Goal: Information Seeking & Learning: Learn about a topic

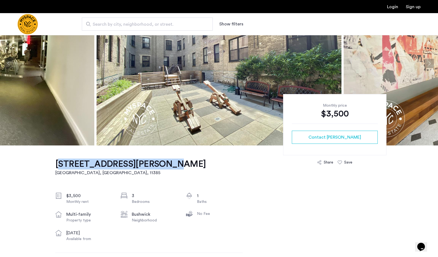
scroll to position [53, 0]
click at [429, 63] on button "Next apartment" at bounding box center [429, 63] width 9 height 9
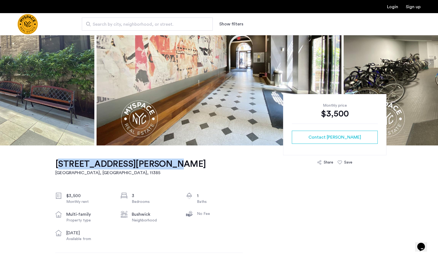
click at [429, 63] on button "Next apartment" at bounding box center [429, 63] width 9 height 9
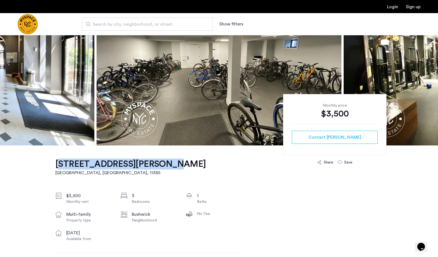
click at [429, 63] on button "Next apartment" at bounding box center [429, 63] width 9 height 9
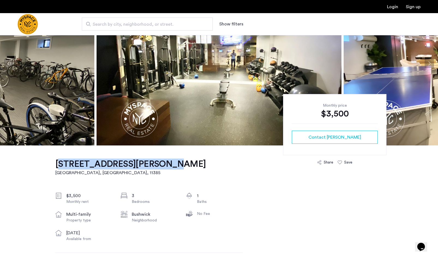
click at [429, 63] on button "Next apartment" at bounding box center [429, 63] width 9 height 9
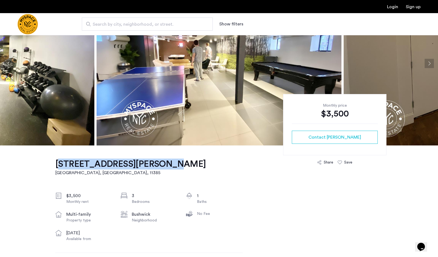
click at [429, 63] on button "Next apartment" at bounding box center [429, 63] width 9 height 9
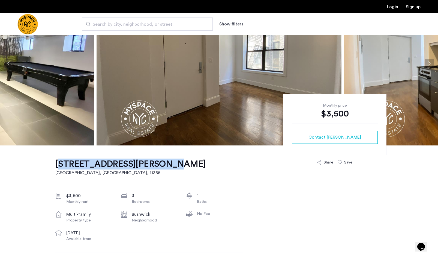
click at [429, 63] on button "Next apartment" at bounding box center [429, 63] width 9 height 9
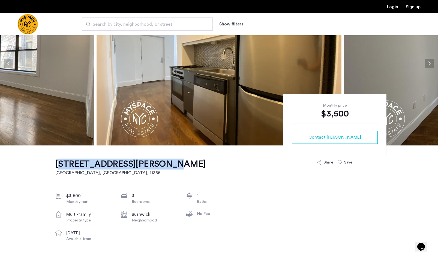
click at [429, 63] on button "Next apartment" at bounding box center [429, 63] width 9 height 9
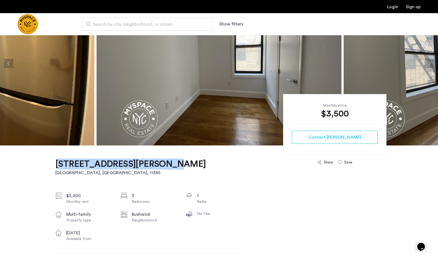
click at [429, 63] on button "Next apartment" at bounding box center [429, 63] width 9 height 9
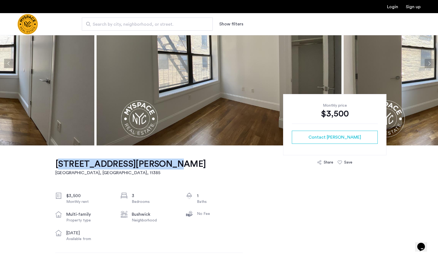
click at [429, 63] on button "Next apartment" at bounding box center [429, 63] width 9 height 9
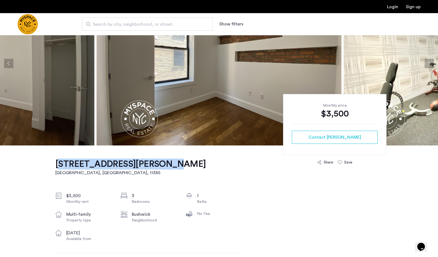
click at [429, 63] on button "Next apartment" at bounding box center [429, 63] width 9 height 9
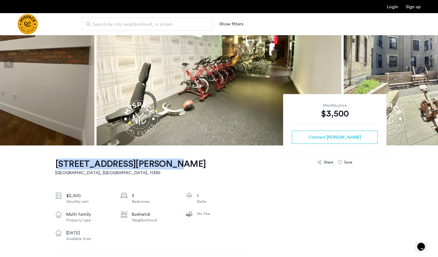
click at [429, 63] on button "Next apartment" at bounding box center [429, 63] width 9 height 9
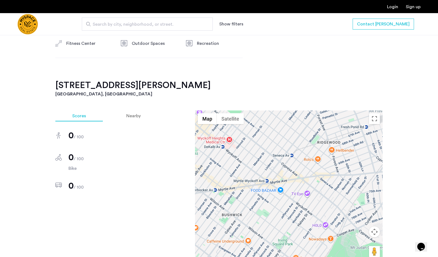
scroll to position [391, 0]
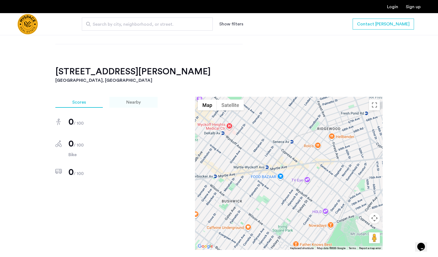
click at [139, 100] on span "Nearby" at bounding box center [133, 102] width 14 height 4
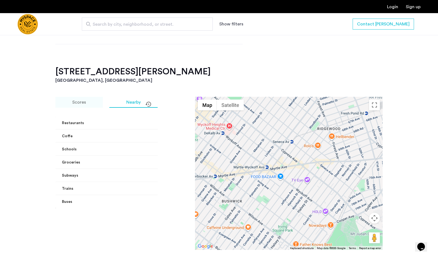
click at [84, 100] on span "Scores" at bounding box center [79, 102] width 14 height 4
